Goal: Entertainment & Leisure: Browse casually

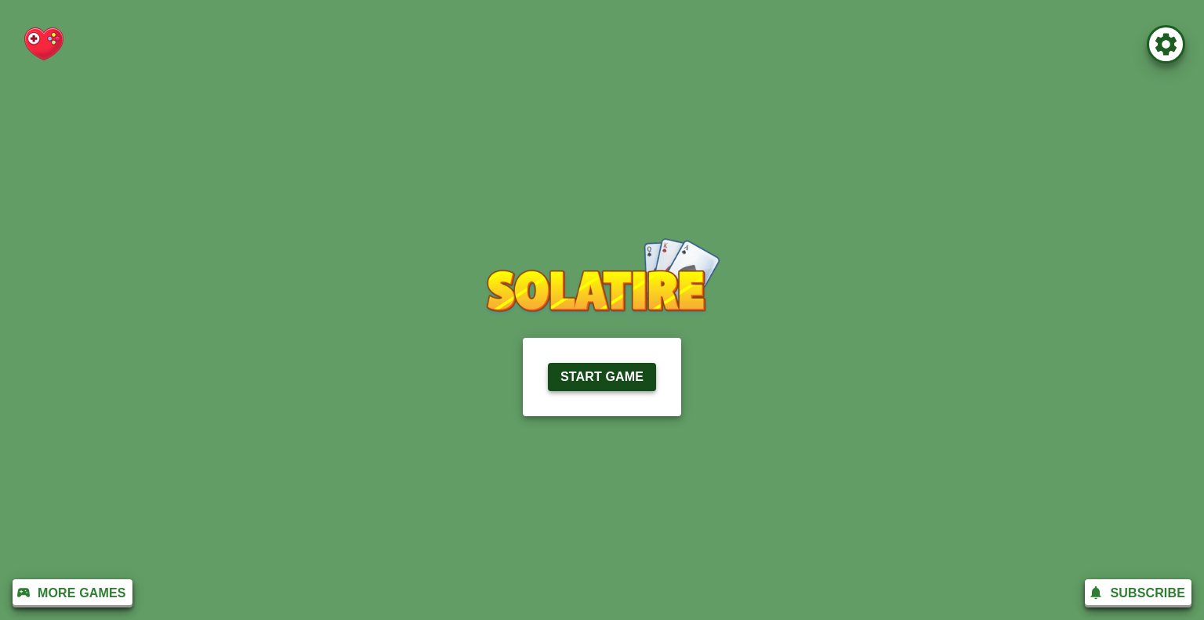
click at [586, 363] on button "Start Game" at bounding box center [602, 377] width 108 height 28
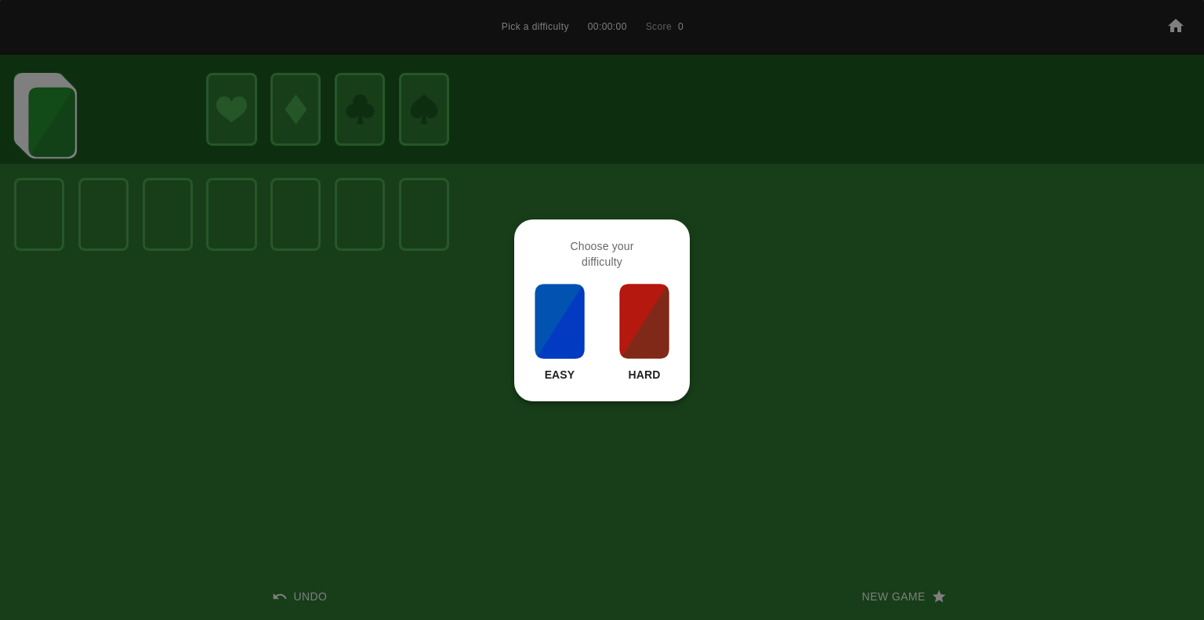
click at [632, 337] on img at bounding box center [644, 321] width 53 height 78
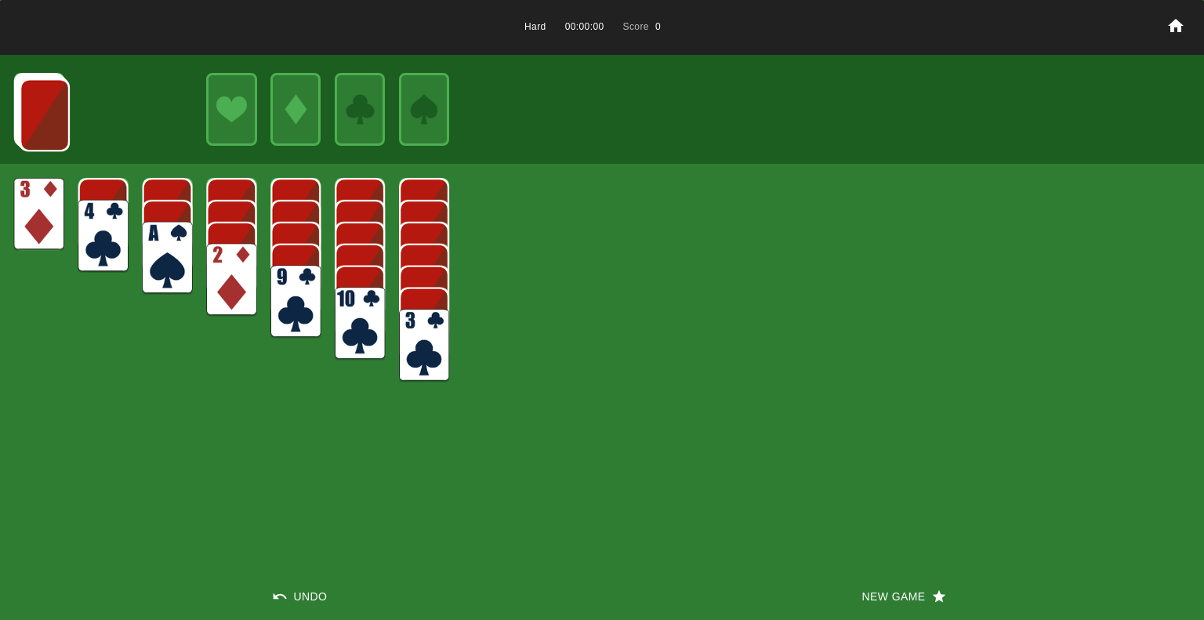
click at [379, 322] on img at bounding box center [360, 323] width 50 height 73
click at [51, 103] on img at bounding box center [45, 114] width 50 height 73
click at [142, 113] on img at bounding box center [143, 109] width 50 height 73
click at [46, 119] on img at bounding box center [44, 114] width 50 height 73
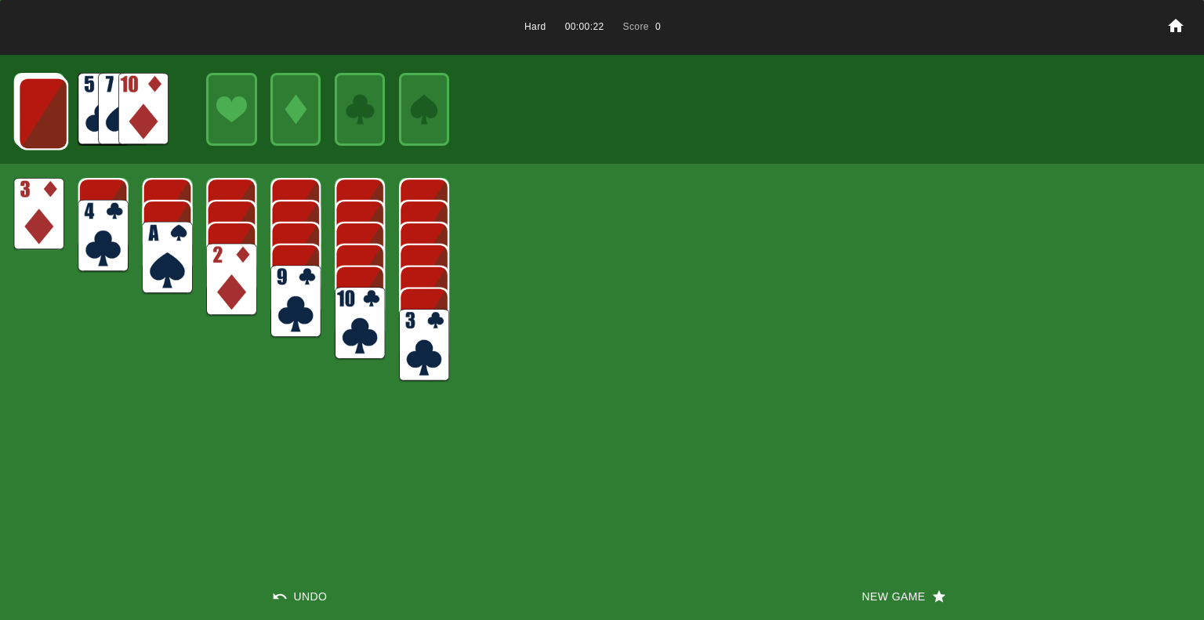
click at [24, 128] on img at bounding box center [43, 113] width 50 height 73
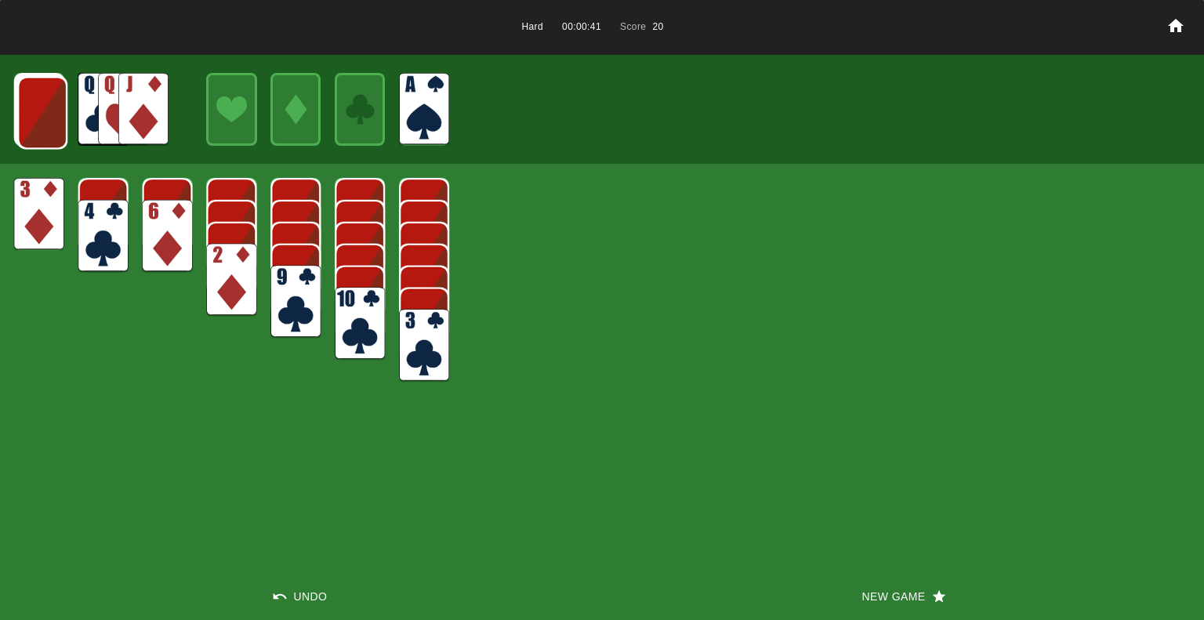
click at [56, 111] on img at bounding box center [42, 112] width 50 height 73
click at [111, 107] on img at bounding box center [123, 109] width 50 height 73
click at [138, 106] on img at bounding box center [143, 109] width 50 height 73
click at [56, 94] on img at bounding box center [41, 112] width 50 height 73
click at [60, 107] on img at bounding box center [41, 111] width 50 height 73
